Goal: Information Seeking & Learning: Learn about a topic

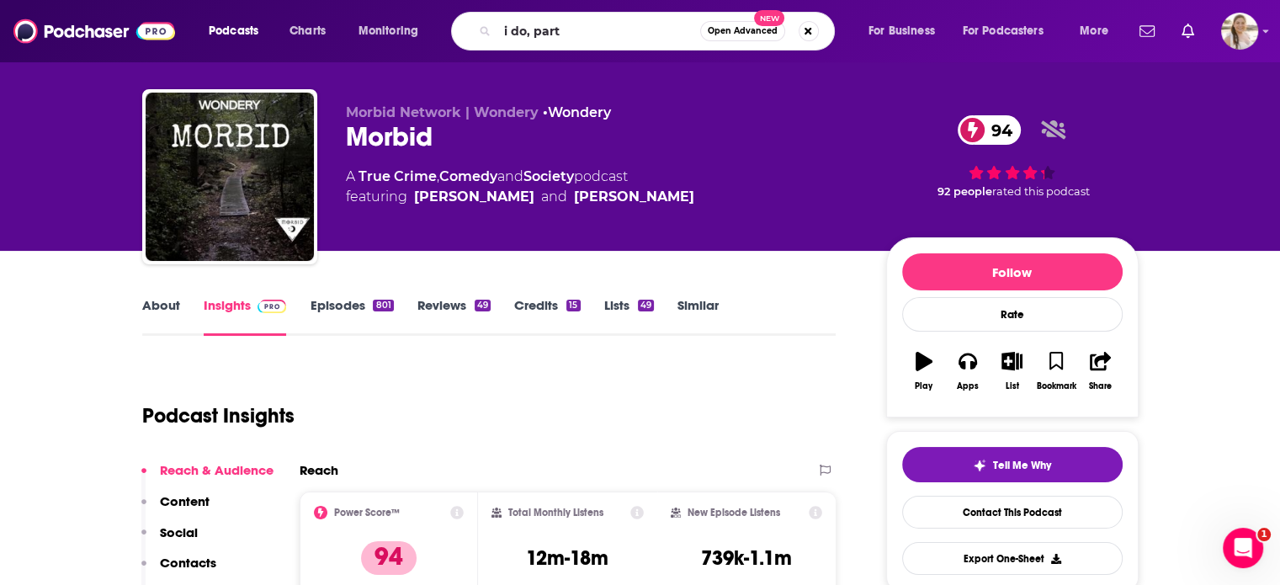
type input "i do, part 2"
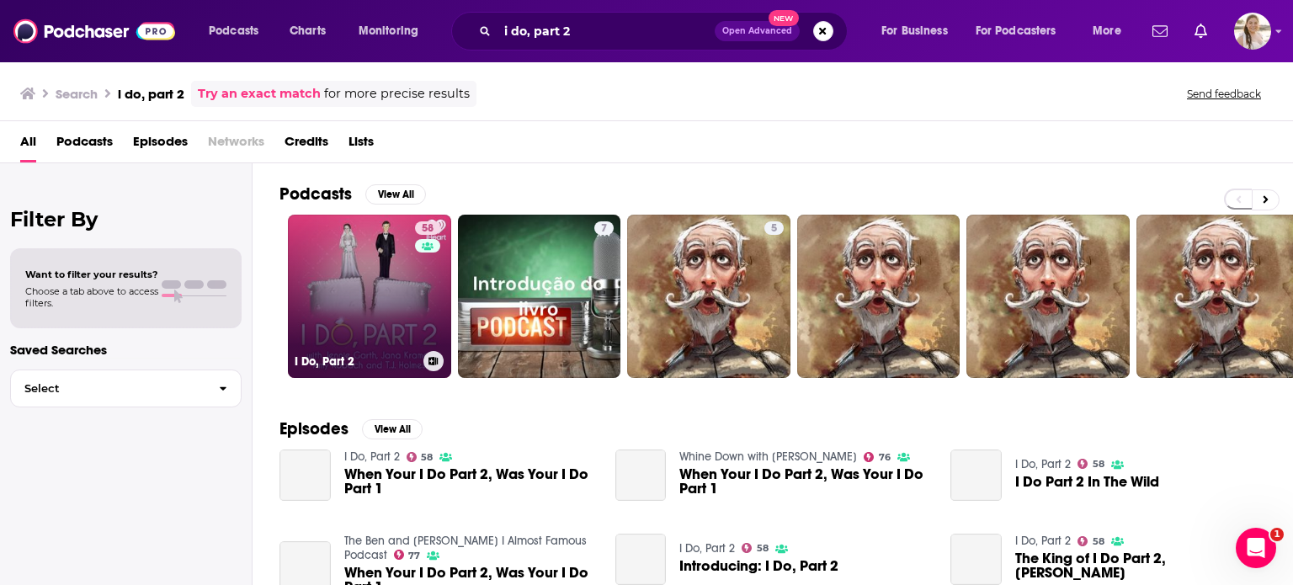
click at [354, 269] on link "58 I Do, Part 2" at bounding box center [369, 296] width 163 height 163
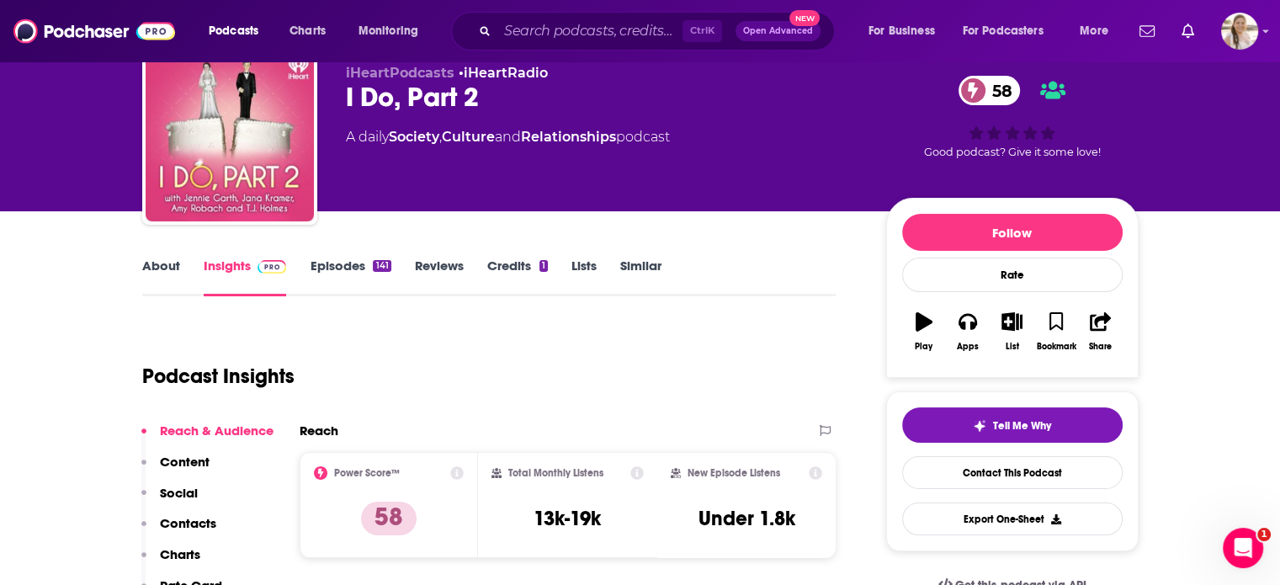
scroll to position [64, 0]
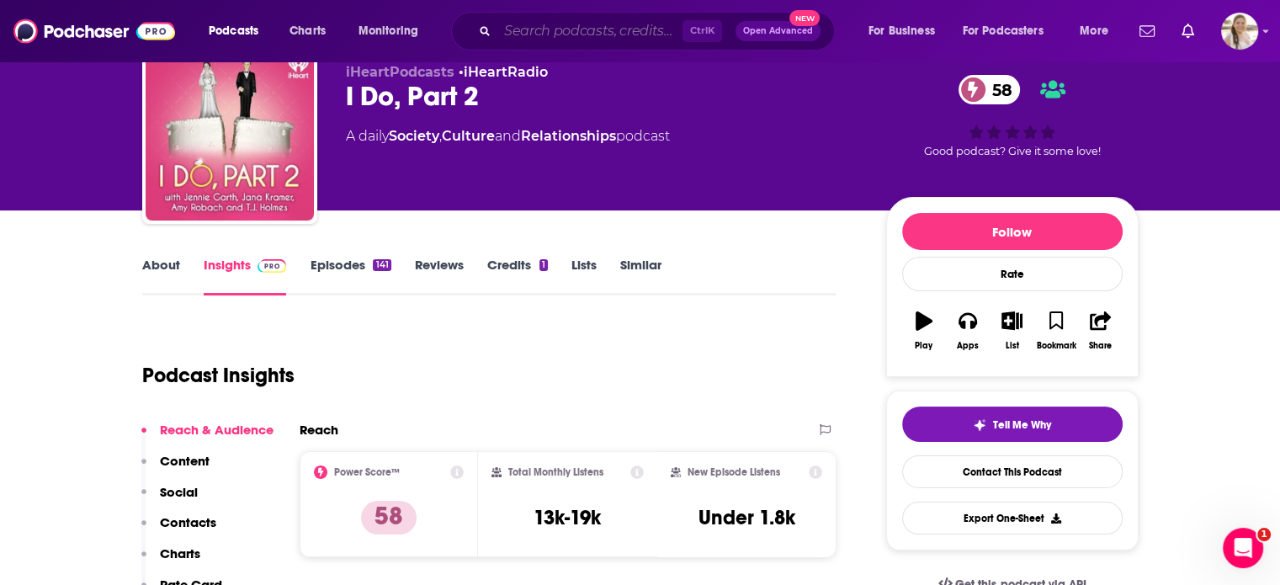
click at [611, 24] on input "Search podcasts, credits, & more..." at bounding box center [589, 31] width 185 height 27
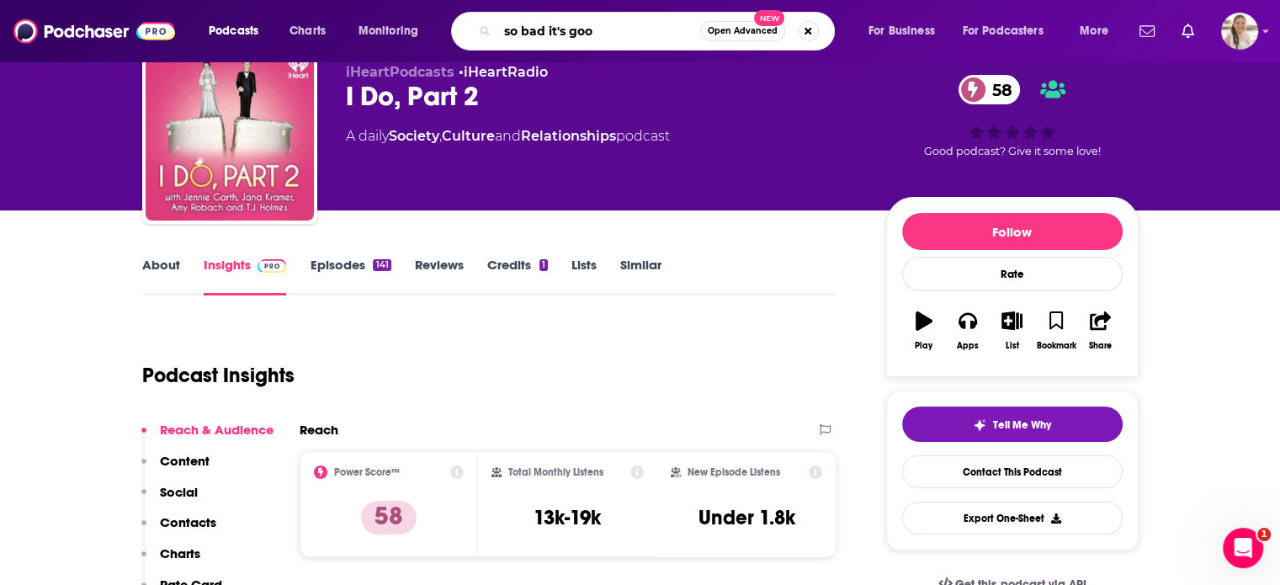
type input "so bad it's good"
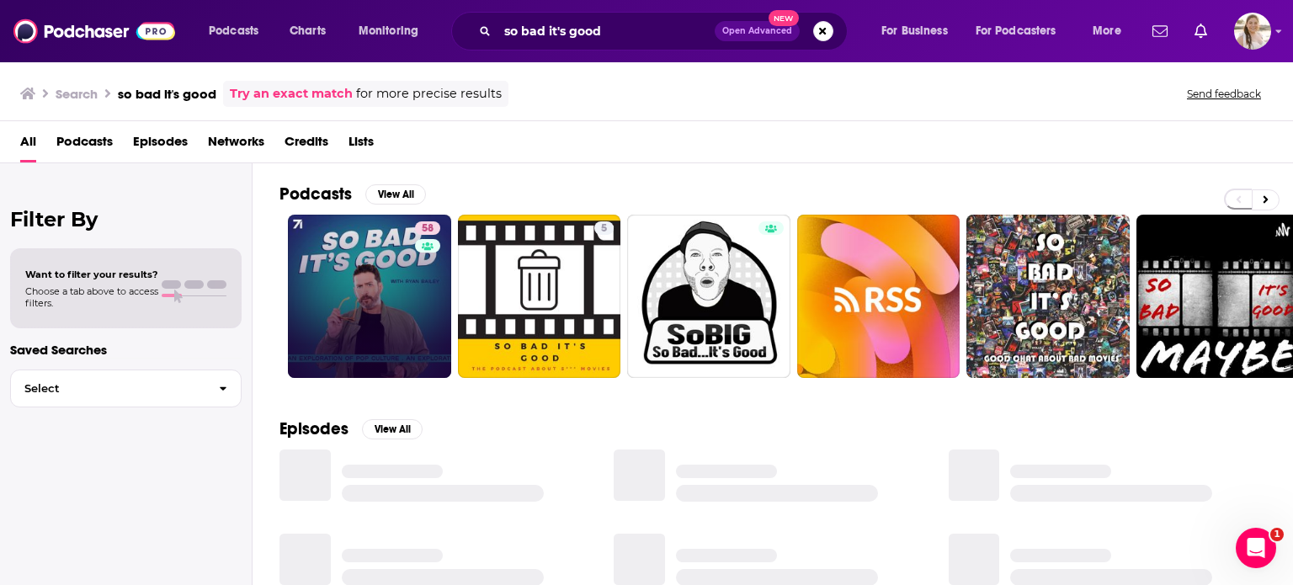
drag, startPoint x: 429, startPoint y: 252, endPoint x: 394, endPoint y: 279, distance: 44.4
click at [394, 279] on link "58" at bounding box center [369, 296] width 163 height 163
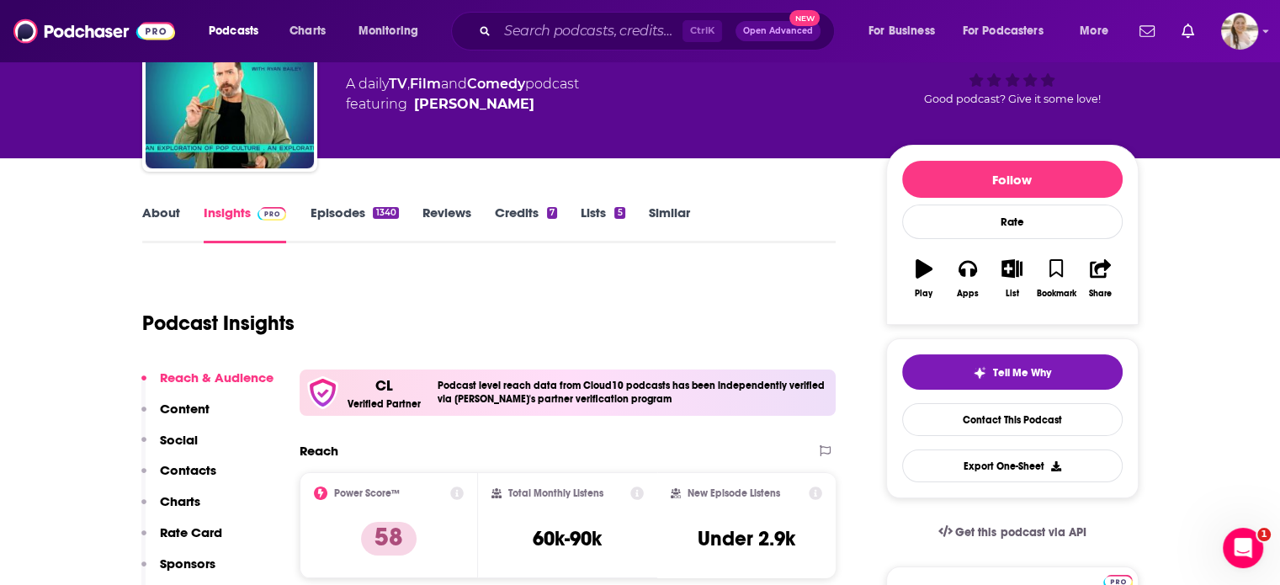
scroll to position [114, 0]
